Goal: Check status: Check status

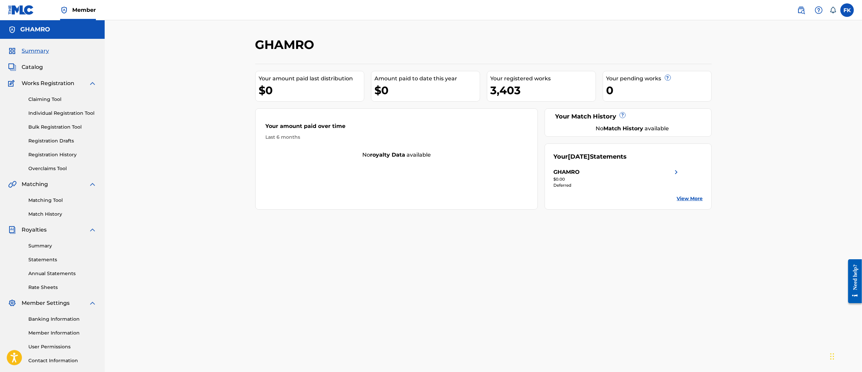
click at [44, 50] on span "Summary" at bounding box center [35, 51] width 27 height 8
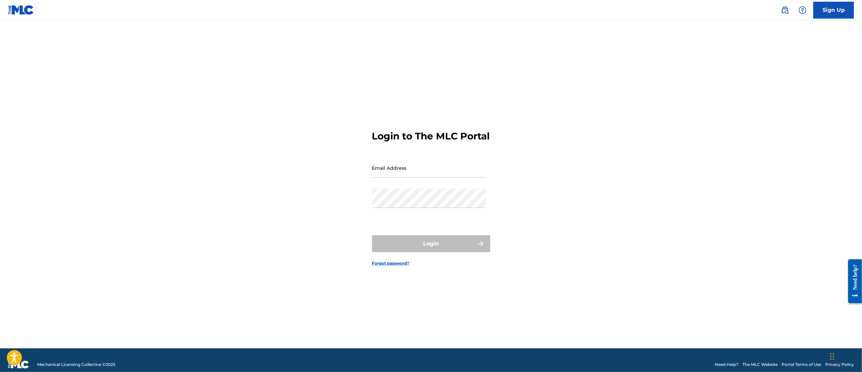
click at [402, 178] on input "Email Address" at bounding box center [429, 167] width 114 height 19
type input "[EMAIL_ADDRESS][DOMAIN_NAME]"
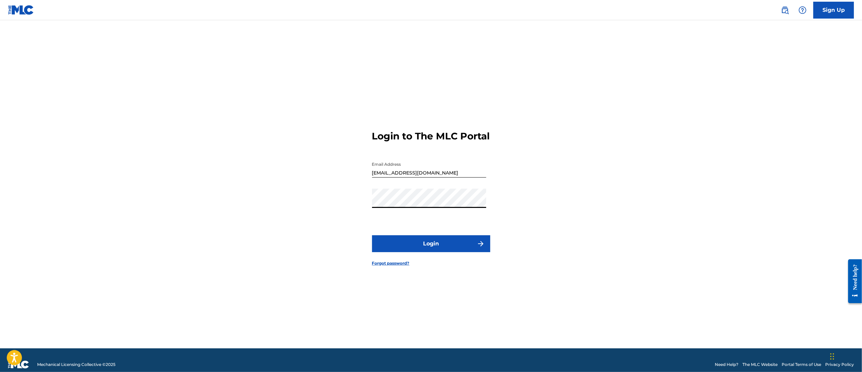
click at [442, 252] on button "Login" at bounding box center [431, 243] width 118 height 17
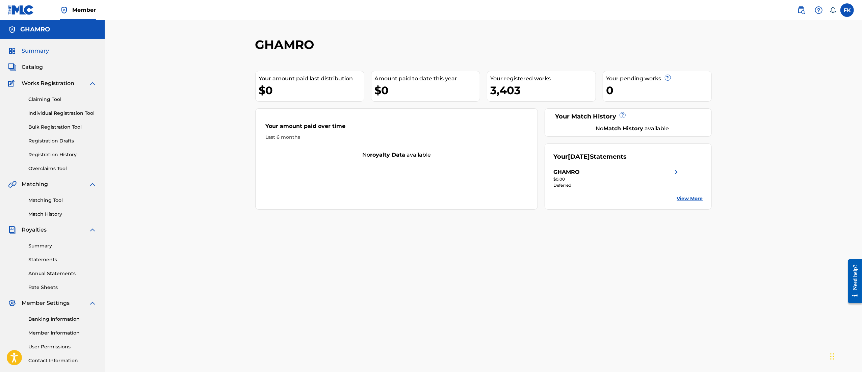
click at [55, 154] on link "Registration History" at bounding box center [62, 154] width 68 height 7
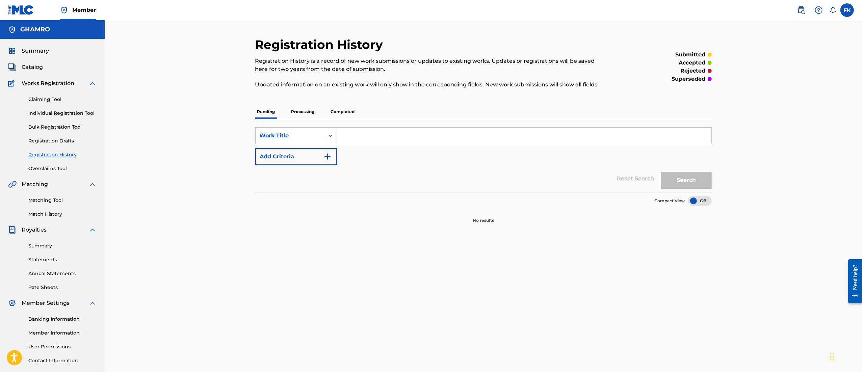
click at [305, 110] on p "Processing" at bounding box center [302, 112] width 27 height 14
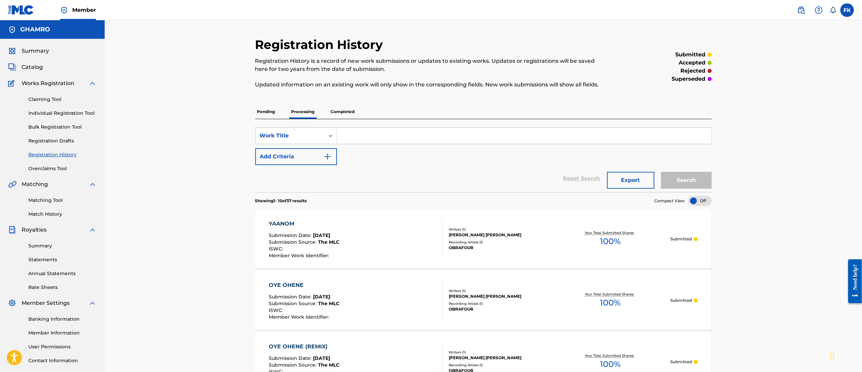
click at [339, 109] on p "Completed" at bounding box center [343, 112] width 28 height 14
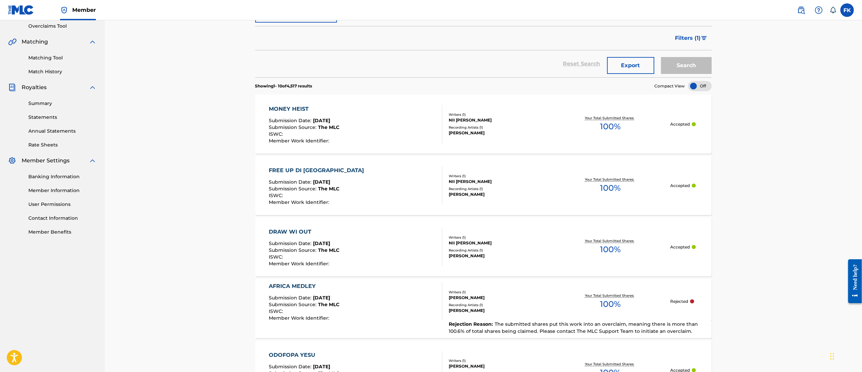
scroll to position [145, 0]
